Goal: Complete application form

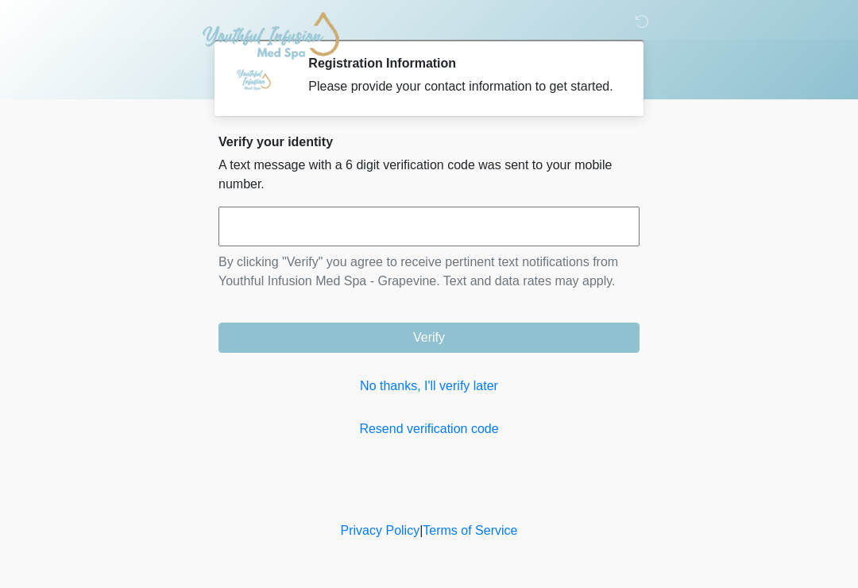
click at [473, 396] on link "No thanks, I'll verify later" at bounding box center [428, 386] width 421 height 19
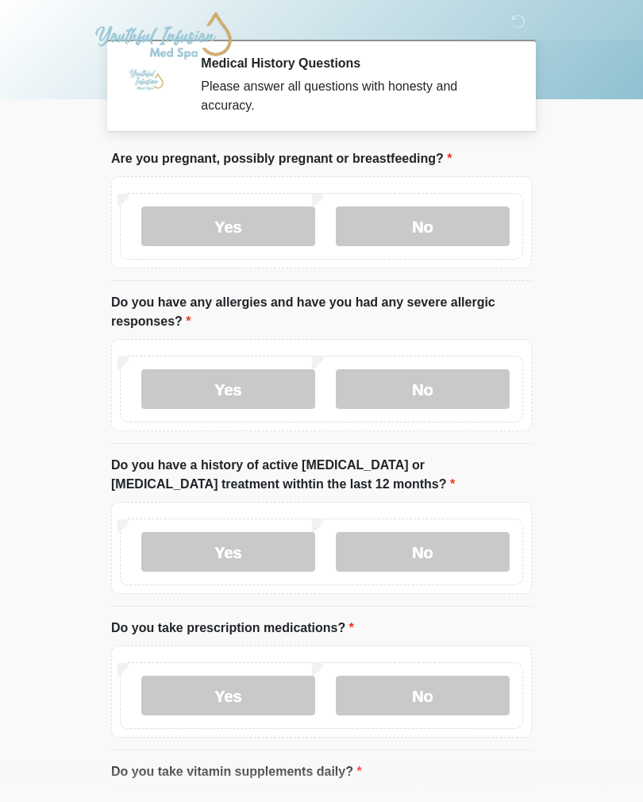
click at [448, 203] on div "Yes No" at bounding box center [322, 226] width 404 height 67
click at [468, 230] on label "No" at bounding box center [423, 227] width 174 height 40
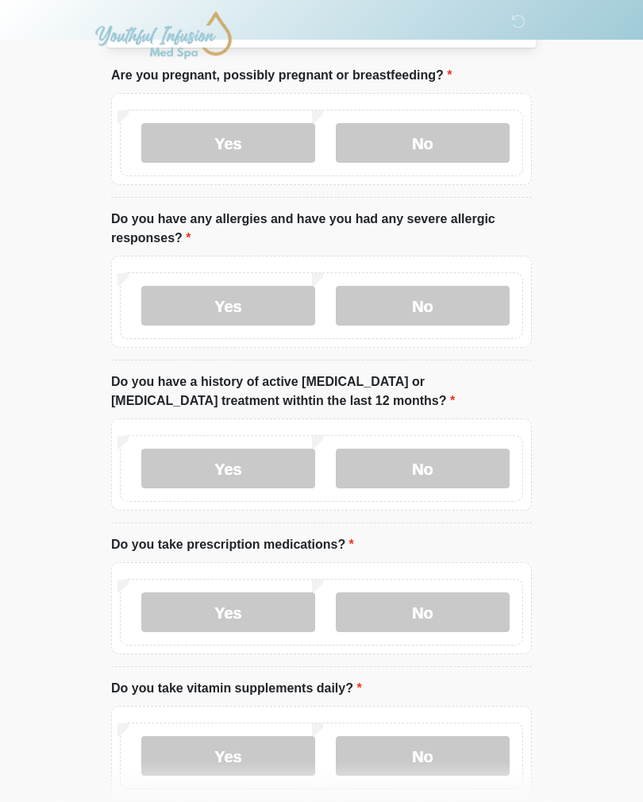
scroll to position [100, 0]
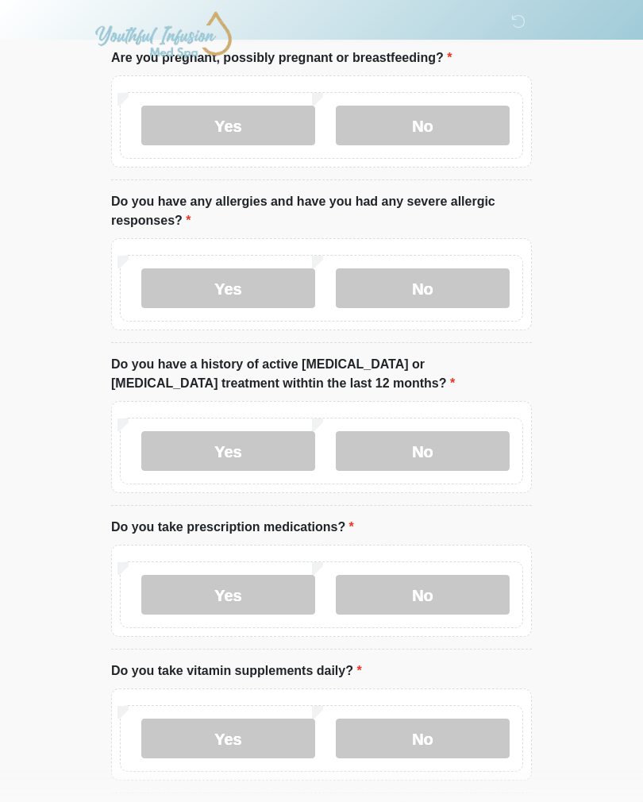
click at [430, 279] on label "No" at bounding box center [423, 289] width 174 height 40
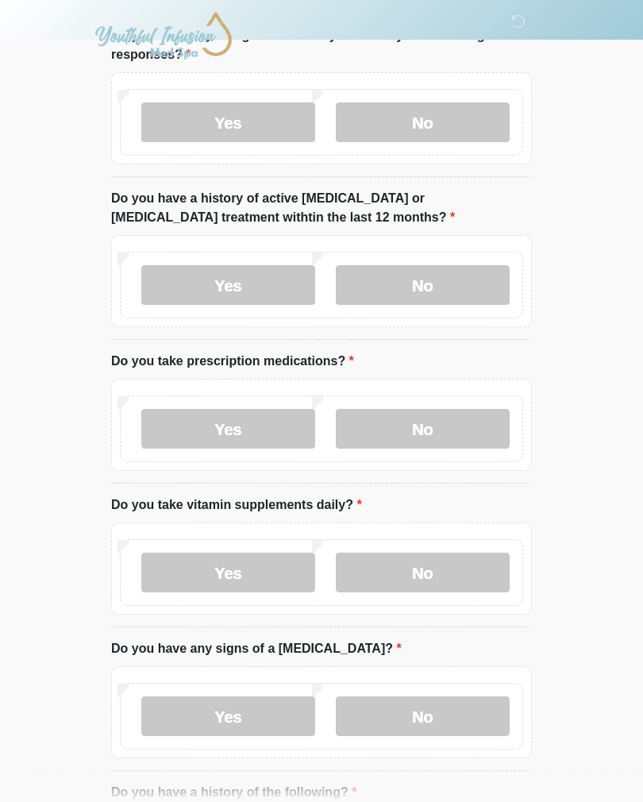
click at [486, 283] on label "No" at bounding box center [423, 285] width 174 height 40
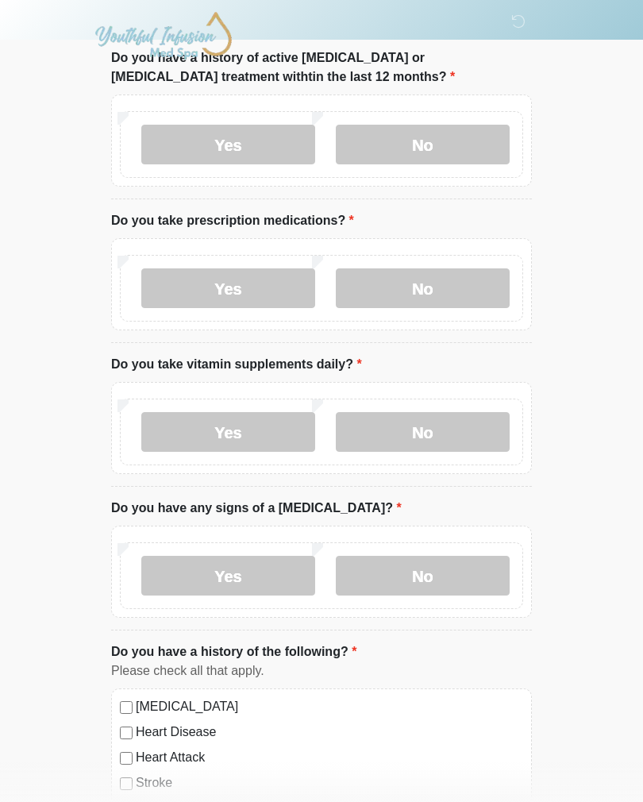
scroll to position [408, 0]
click at [257, 283] on label "Yes" at bounding box center [228, 289] width 174 height 40
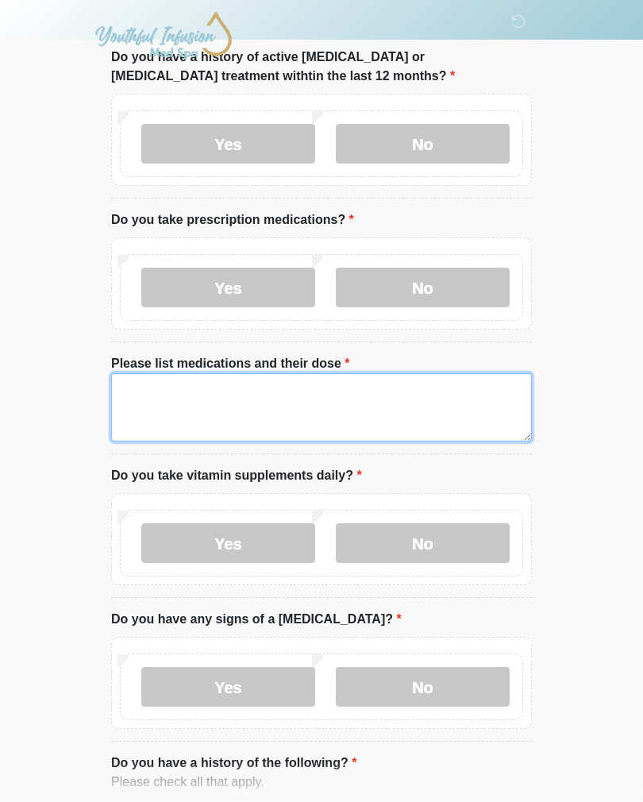
click at [289, 377] on textarea "Please list medications and their dose" at bounding box center [321, 407] width 421 height 68
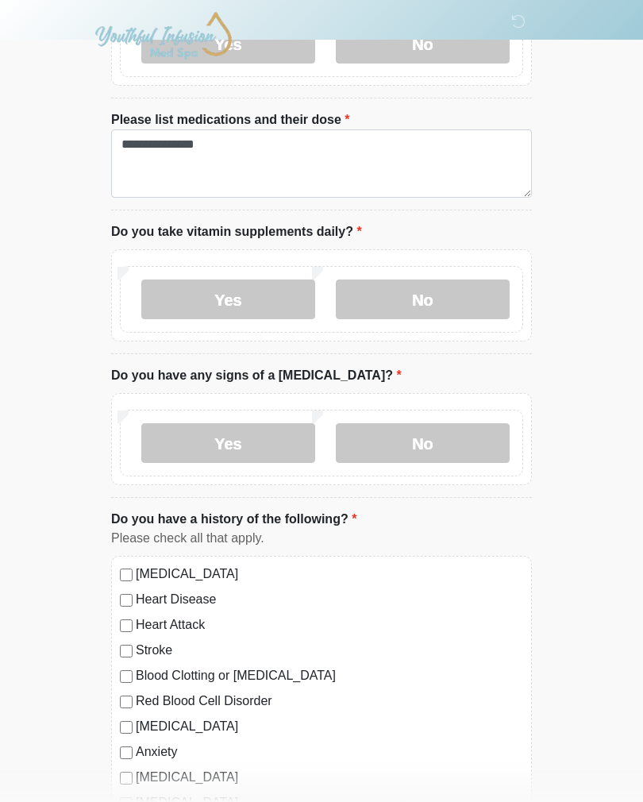
scroll to position [657, 0]
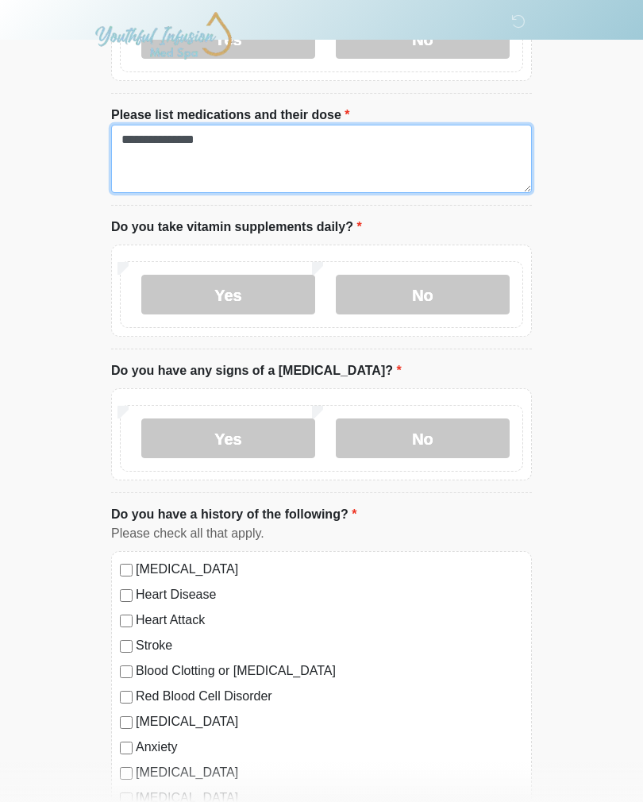
type textarea "**********"
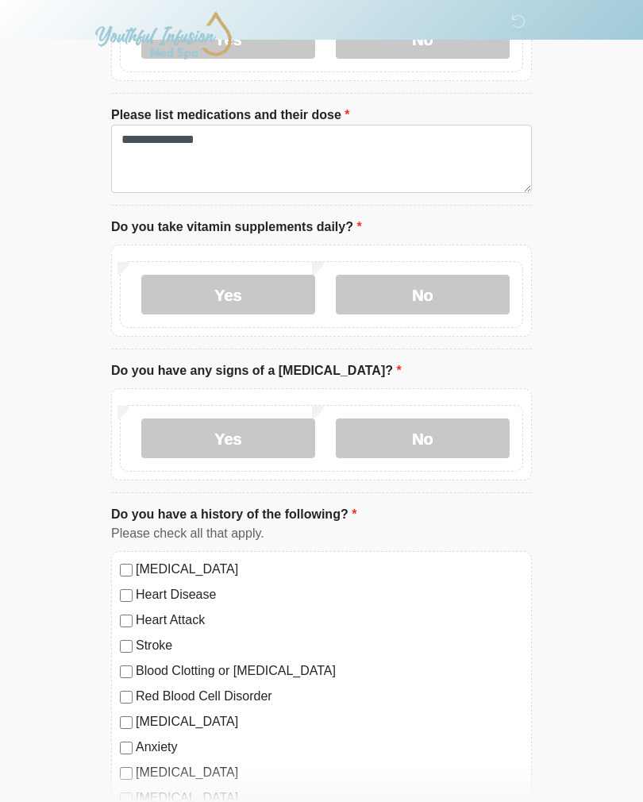
click at [247, 312] on label "Yes" at bounding box center [228, 295] width 174 height 40
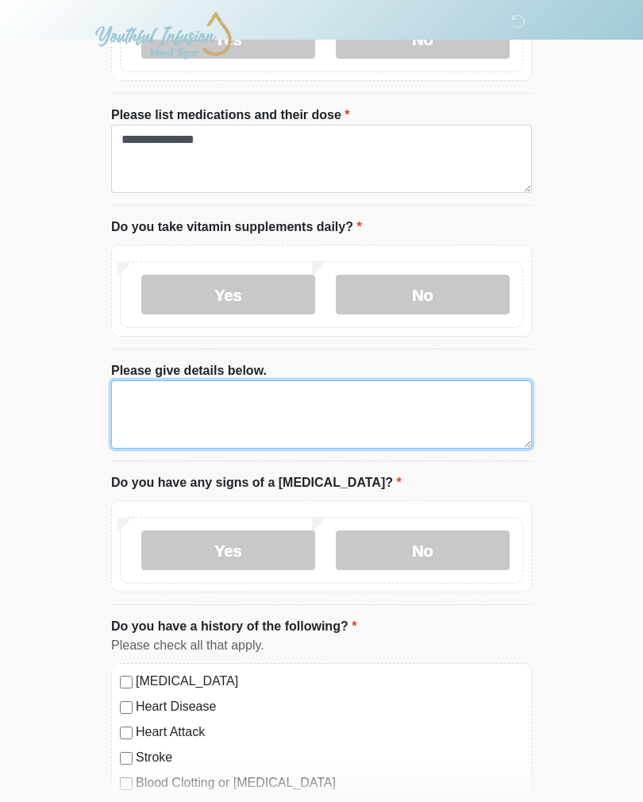
click at [287, 381] on textarea "Please give details below." at bounding box center [321, 415] width 421 height 68
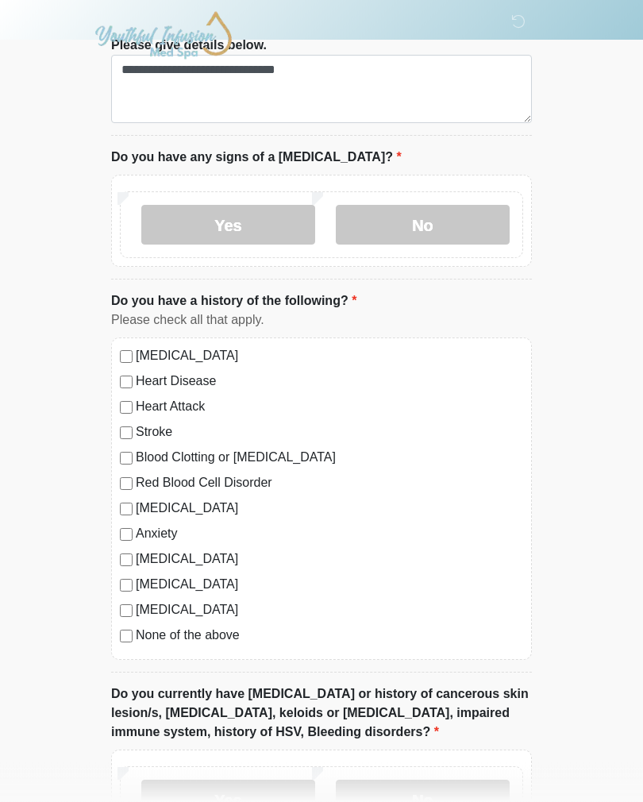
scroll to position [1037, 0]
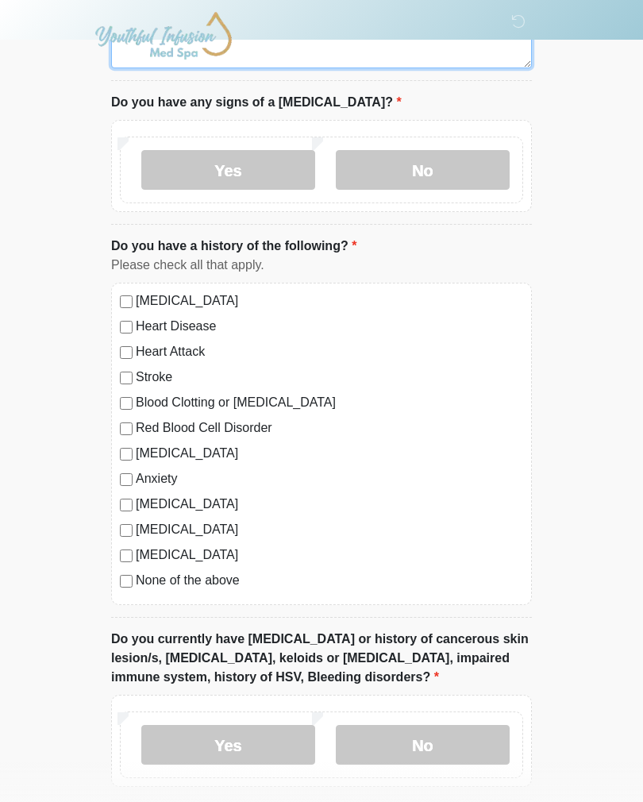
type textarea "**********"
click at [447, 158] on label "No" at bounding box center [423, 170] width 174 height 40
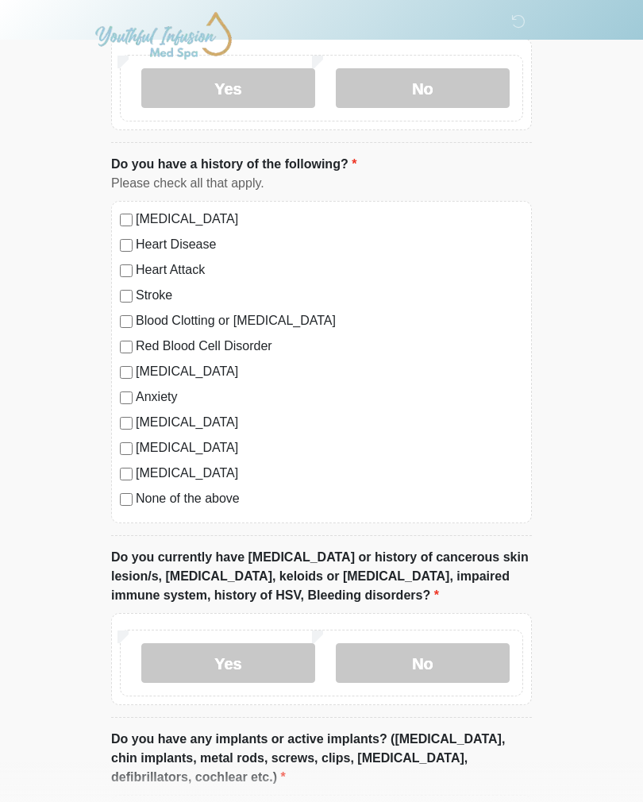
scroll to position [1122, 0]
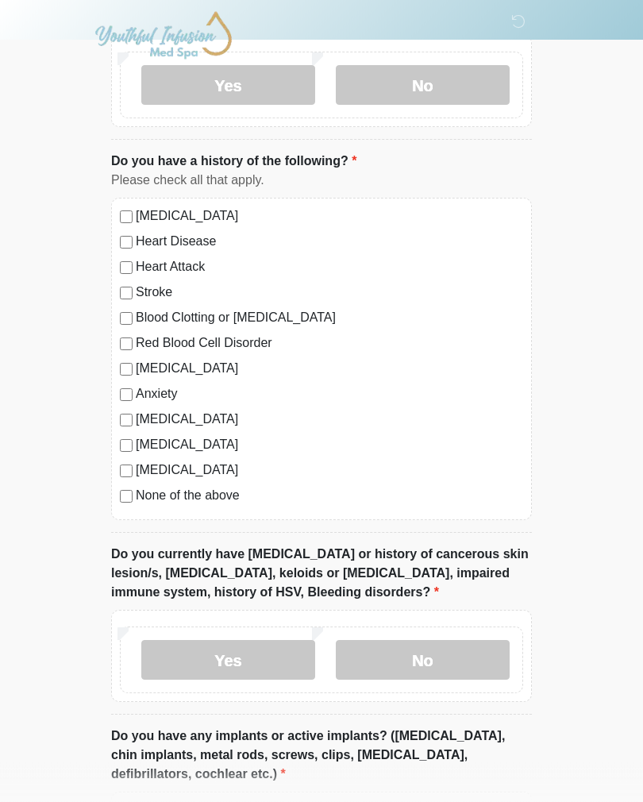
click at [137, 389] on label "Anxiety" at bounding box center [330, 394] width 388 height 19
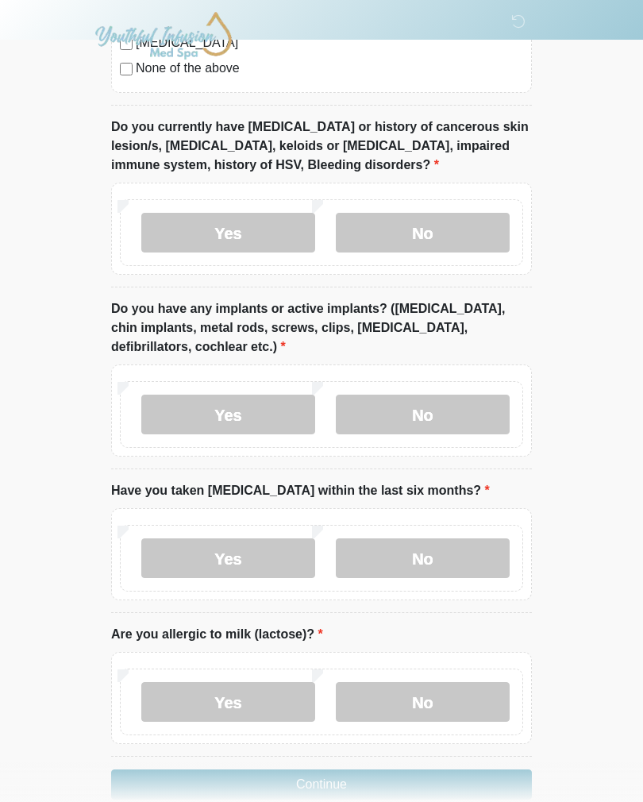
scroll to position [1554, 0]
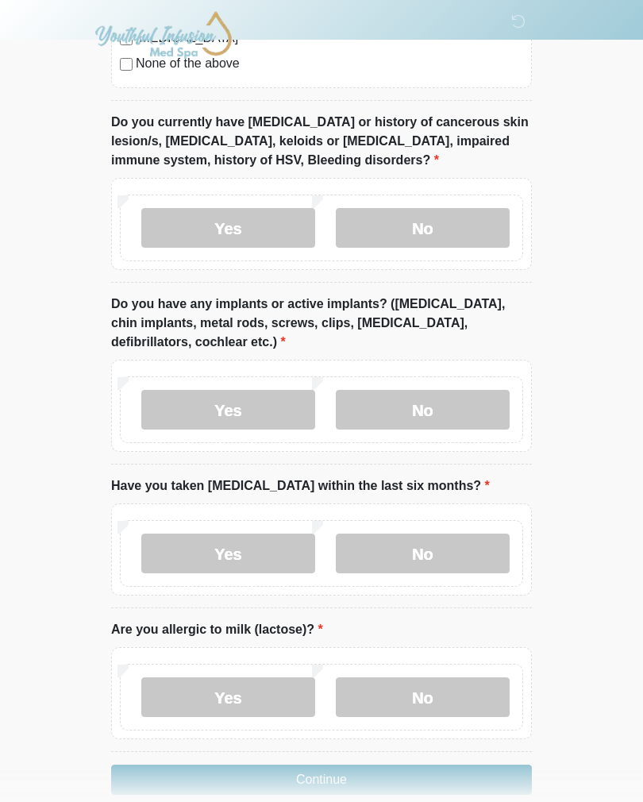
click at [444, 224] on label "No" at bounding box center [423, 229] width 174 height 40
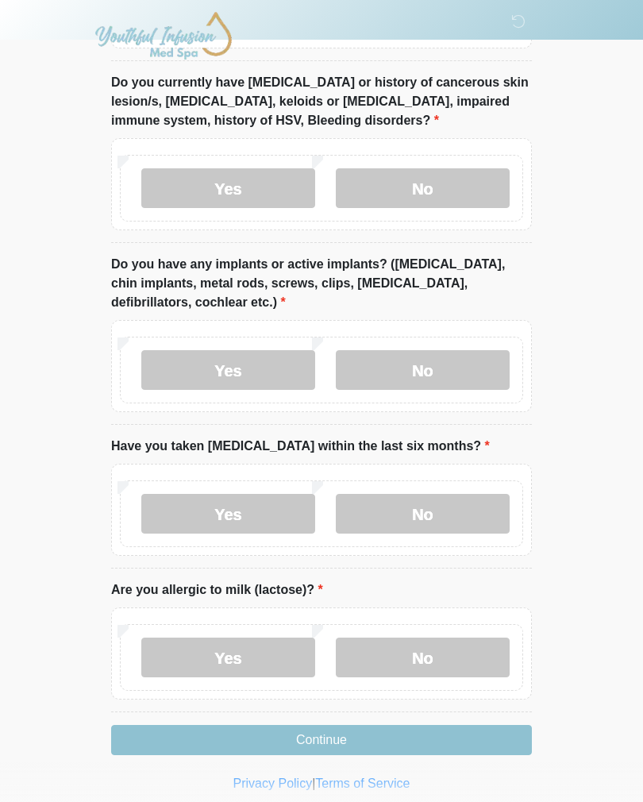
scroll to position [1604, 0]
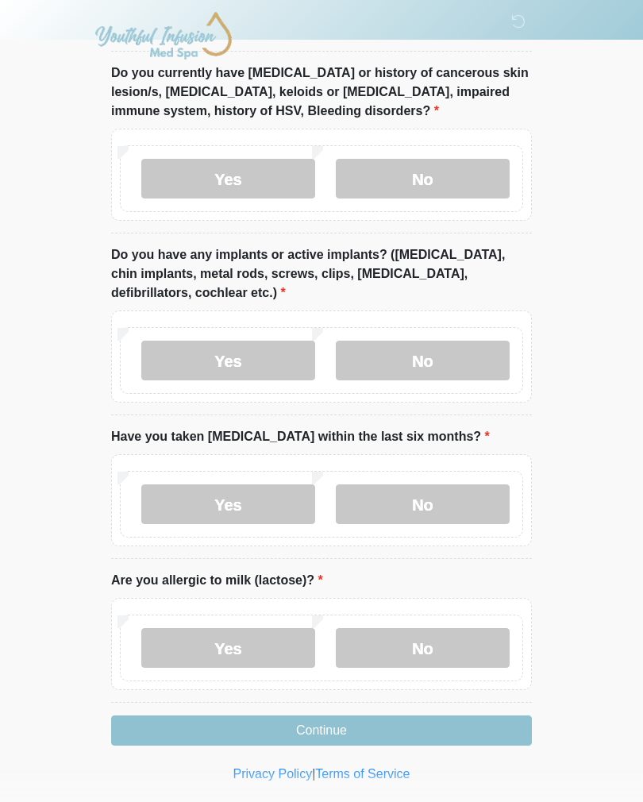
click at [248, 350] on label "Yes" at bounding box center [228, 361] width 174 height 40
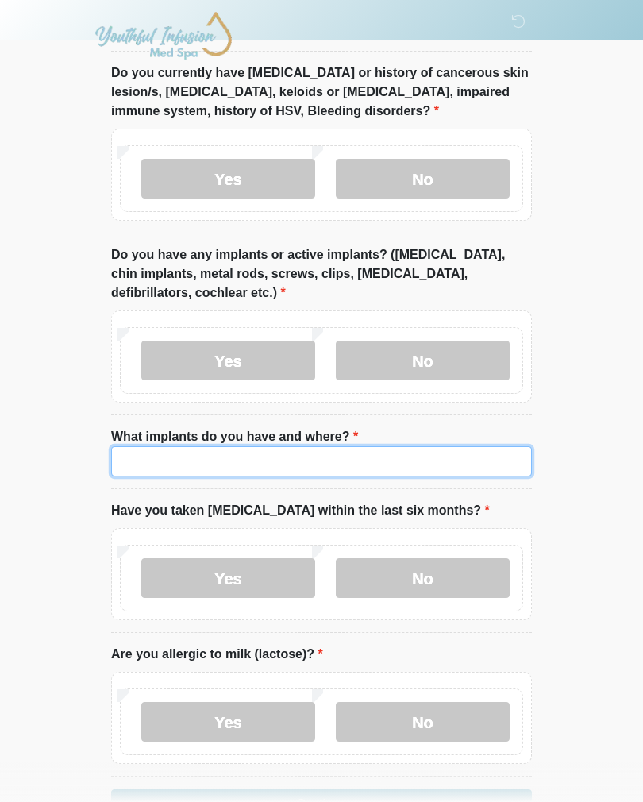
click at [236, 449] on input "What implants do you have and where?" at bounding box center [321, 461] width 421 height 30
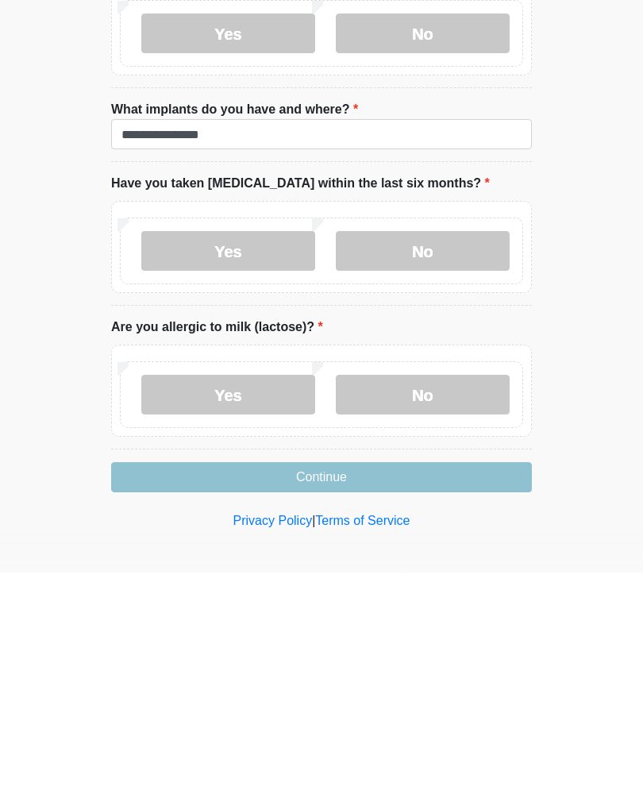
scroll to position [1677, 0]
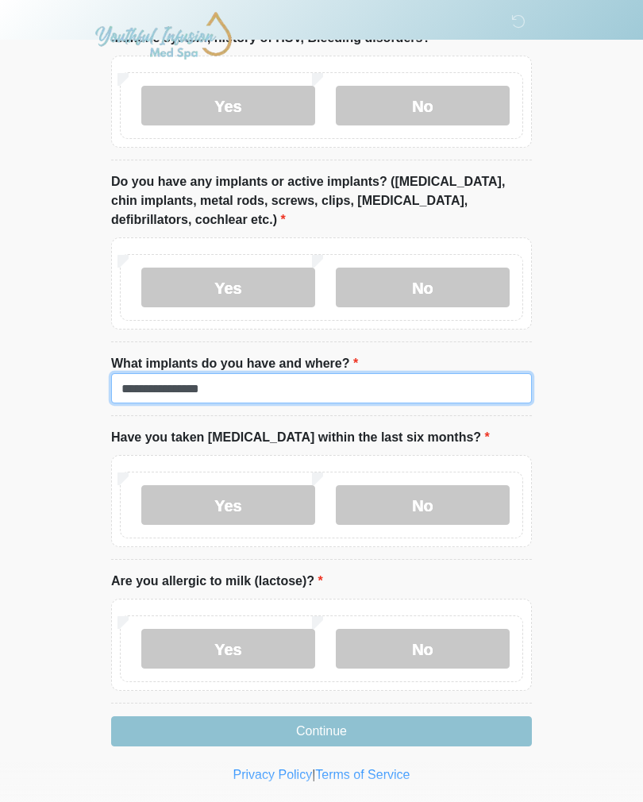
type input "**********"
click at [469, 500] on label "No" at bounding box center [423, 505] width 174 height 40
click at [437, 587] on label "No" at bounding box center [423, 649] width 174 height 40
click at [446, 587] on button "Continue" at bounding box center [321, 732] width 421 height 30
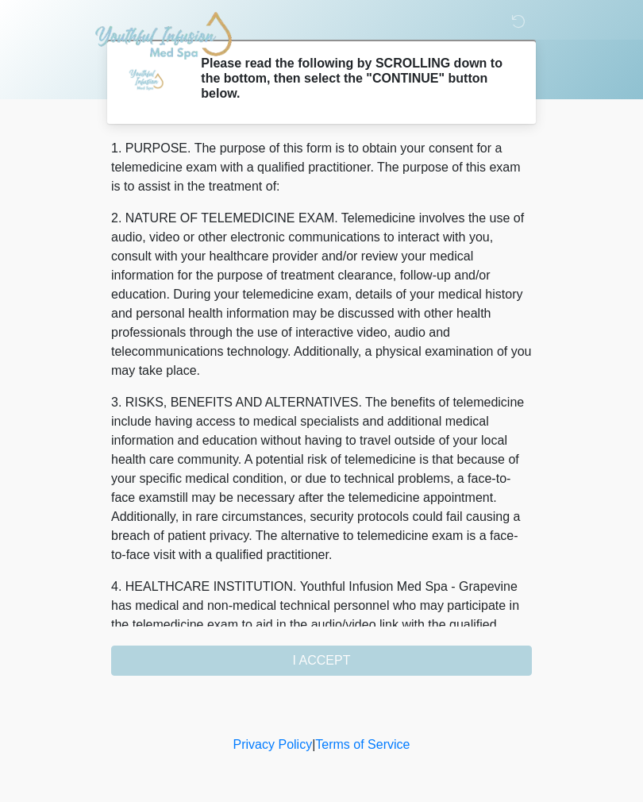
scroll to position [0, 0]
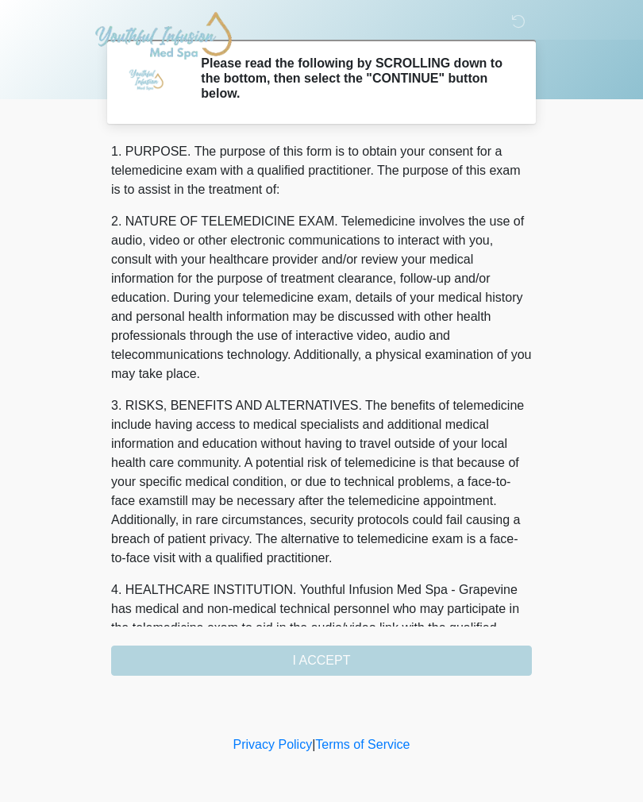
click at [438, 587] on div "1. PURPOSE. The purpose of this form is to obtain your consent for a telemedici…" at bounding box center [321, 409] width 421 height 534
click at [435, 587] on div "1. PURPOSE. The purpose of this form is to obtain your consent for a telemedici…" at bounding box center [321, 409] width 421 height 534
click at [341, 587] on div "1. PURPOSE. The purpose of this form is to obtain your consent for a telemedici…" at bounding box center [321, 409] width 421 height 534
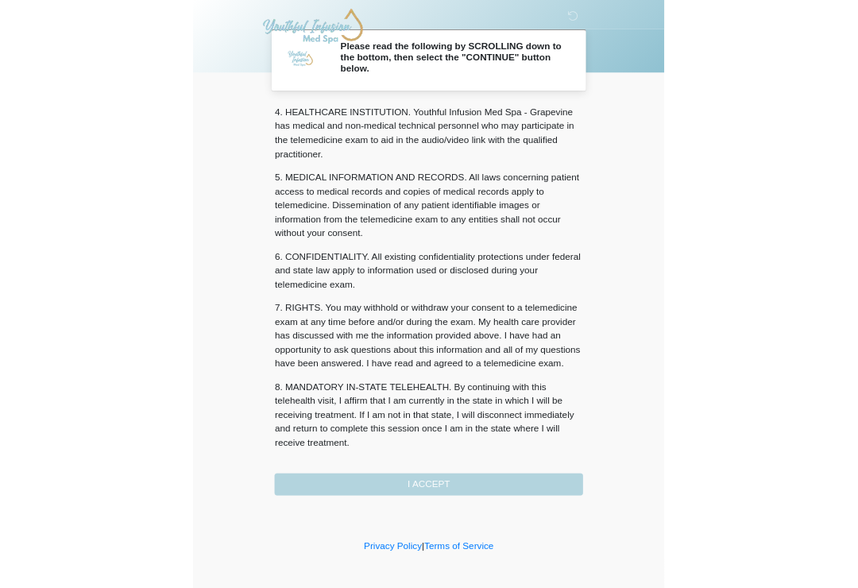
scroll to position [456, 0]
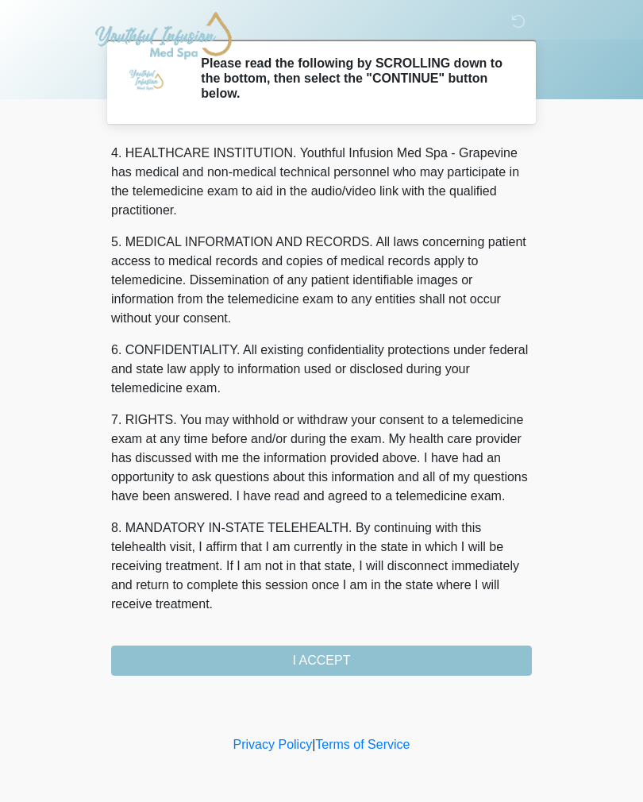
click at [321, 587] on button "I ACCEPT" at bounding box center [321, 661] width 421 height 30
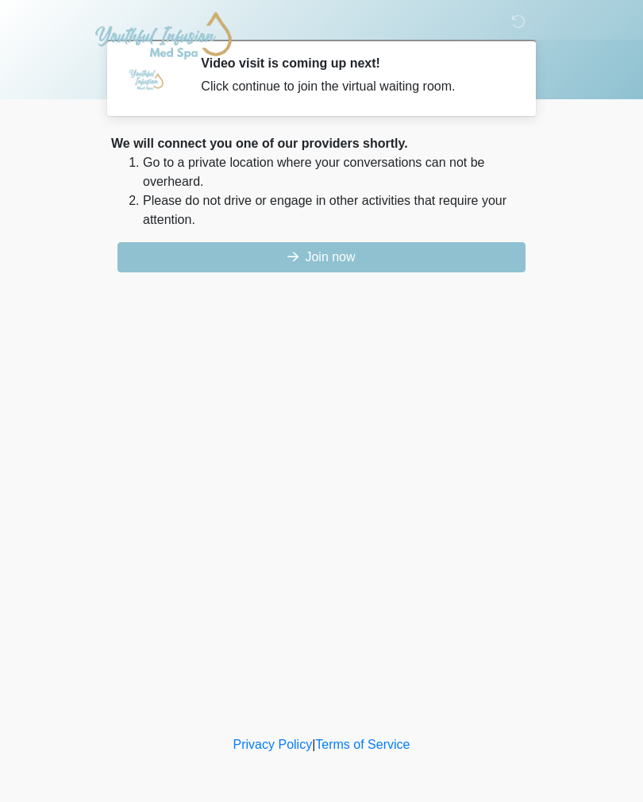
click at [396, 256] on button "Join now" at bounding box center [322, 257] width 408 height 30
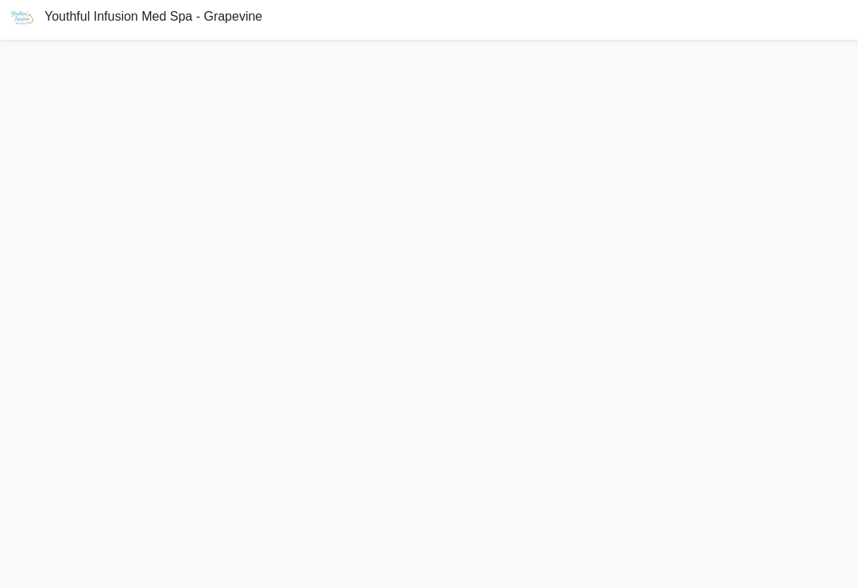
scroll to position [5, 0]
